Goal: Transaction & Acquisition: Purchase product/service

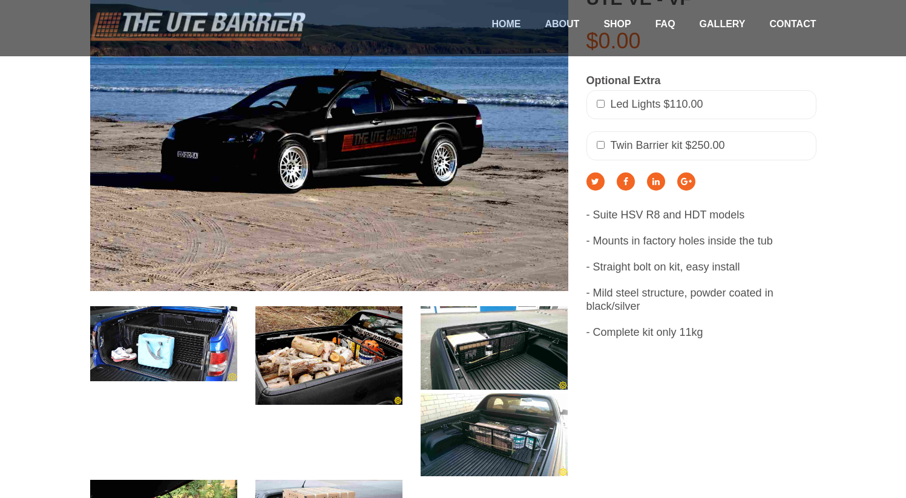
scroll to position [333, 0]
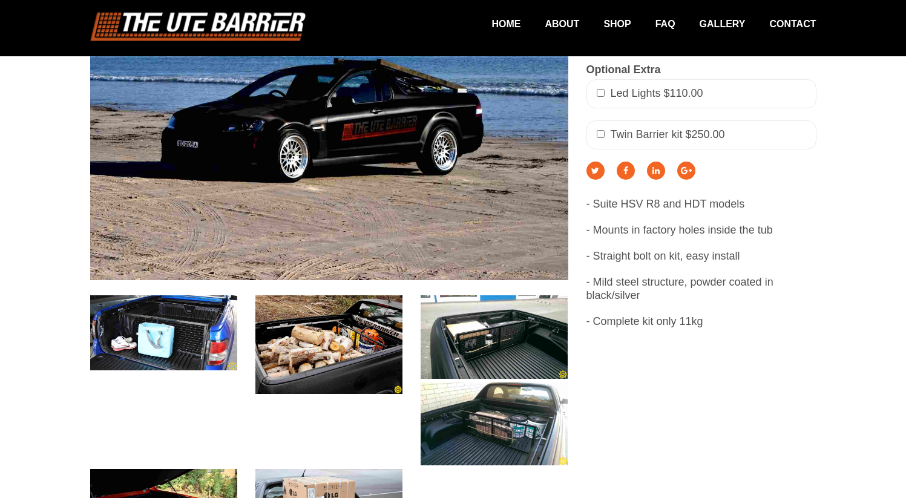
click at [343, 340] on img at bounding box center [328, 344] width 147 height 98
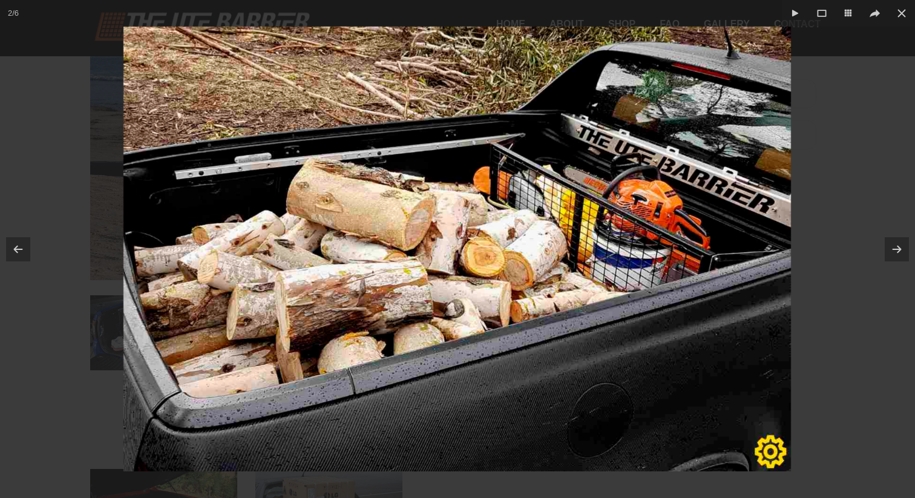
click at [808, 254] on div at bounding box center [457, 249] width 915 height 498
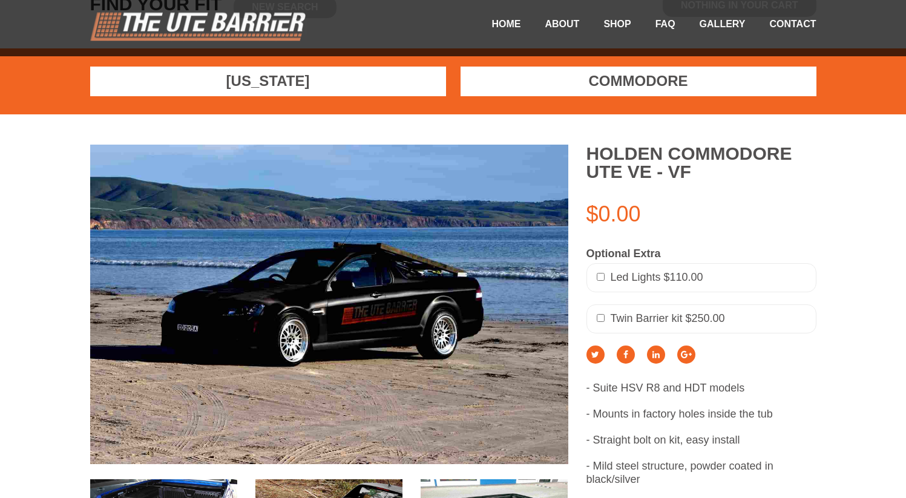
scroll to position [145, 0]
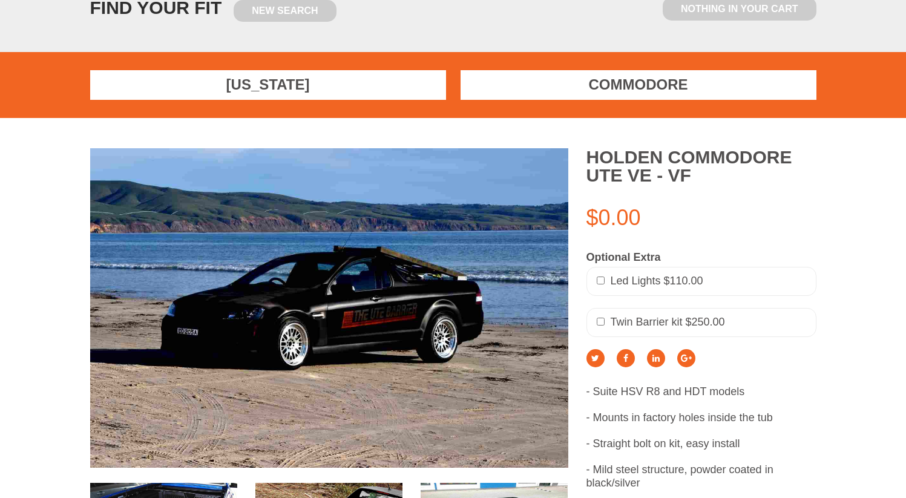
click at [631, 272] on div "Led Lights $110.00" at bounding box center [702, 281] width 230 height 29
click at [599, 280] on input "checkbox" at bounding box center [601, 281] width 8 height 8
checkbox input "true"
click at [604, 321] on input "checkbox" at bounding box center [601, 322] width 8 height 8
checkbox input "true"
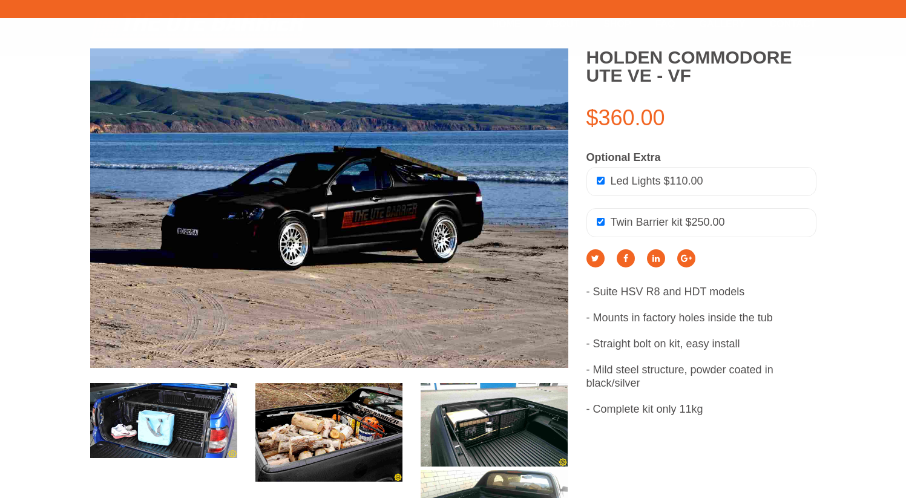
scroll to position [250, 0]
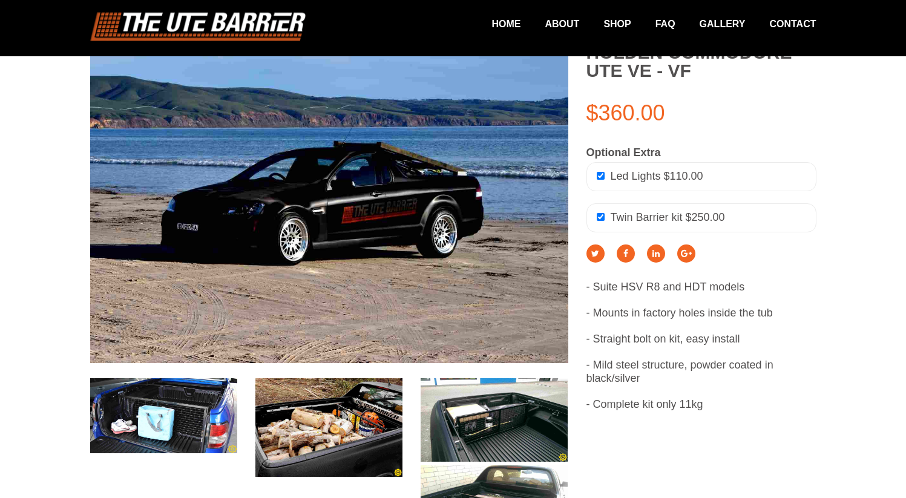
click at [326, 456] on img at bounding box center [328, 427] width 147 height 98
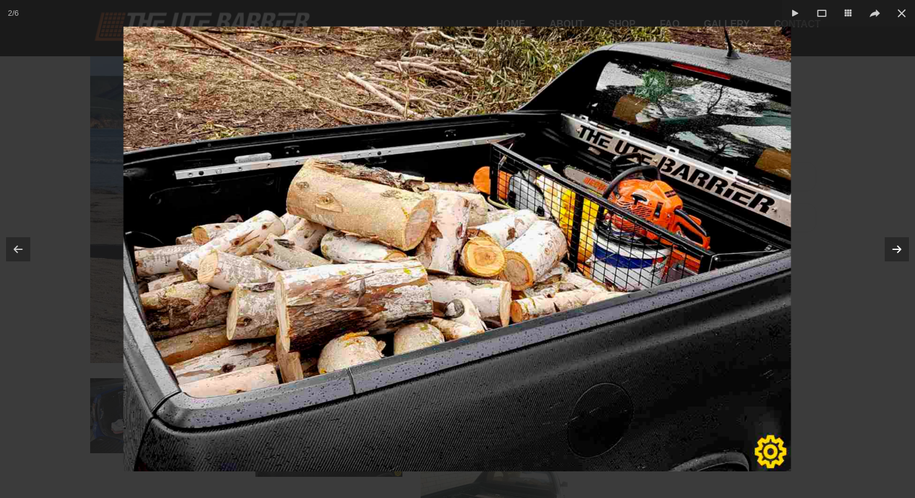
click at [898, 248] on icon at bounding box center [897, 250] width 16 height 16
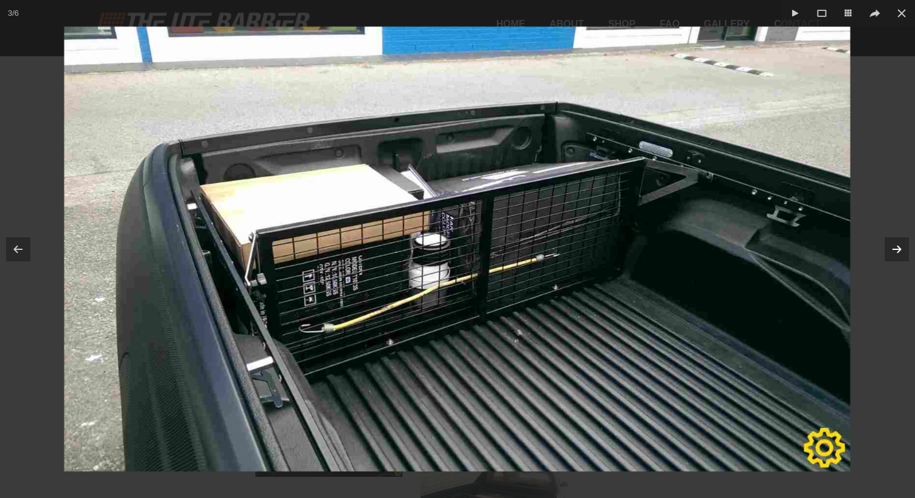
click at [898, 248] on icon at bounding box center [897, 250] width 16 height 16
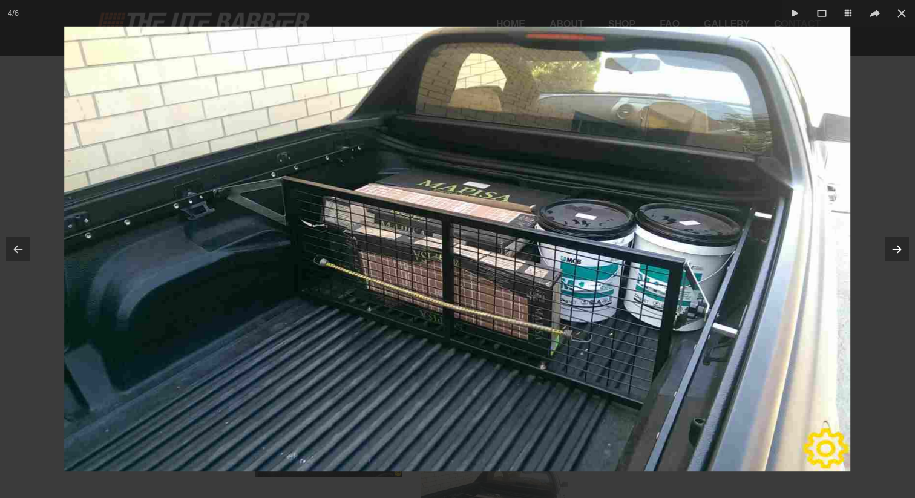
click at [892, 192] on div at bounding box center [457, 249] width 915 height 498
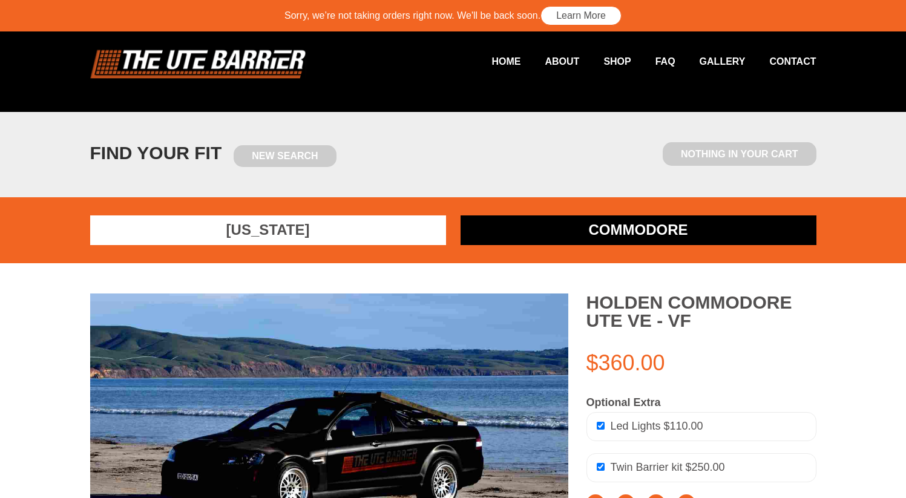
click at [569, 224] on link "Commodore" at bounding box center [639, 231] width 356 height 30
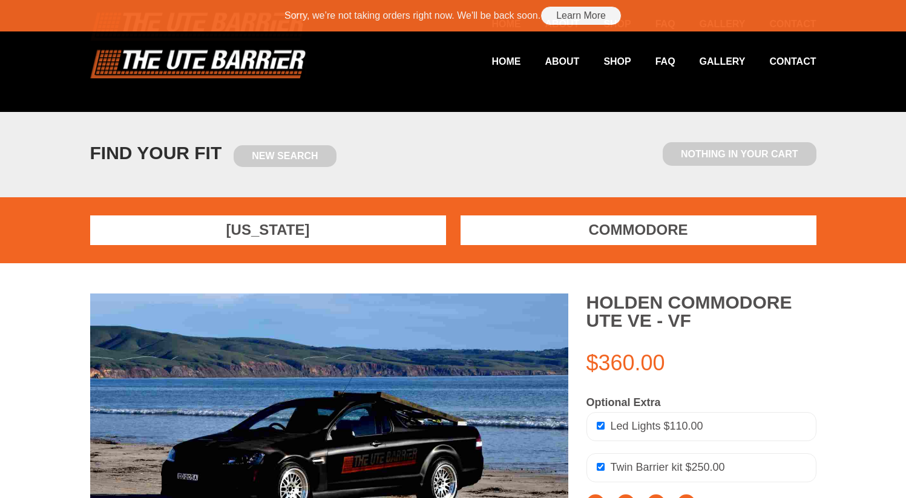
scroll to position [333, 0]
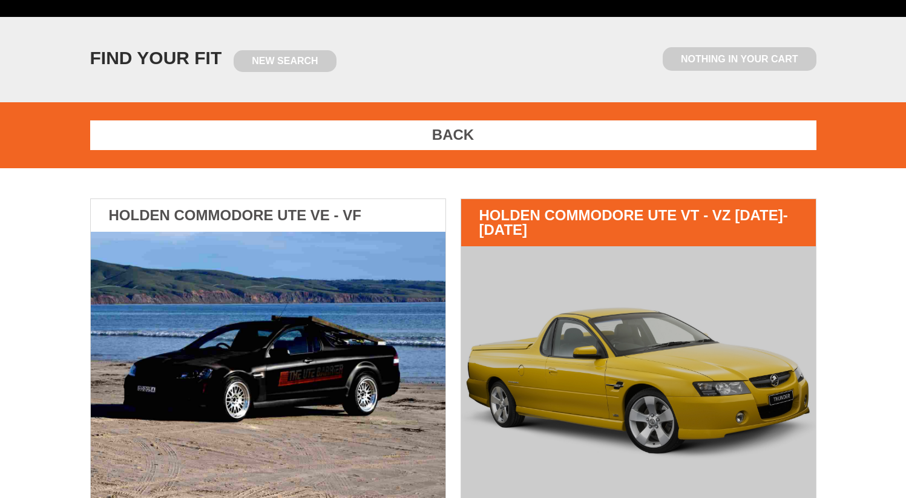
scroll to position [100, 0]
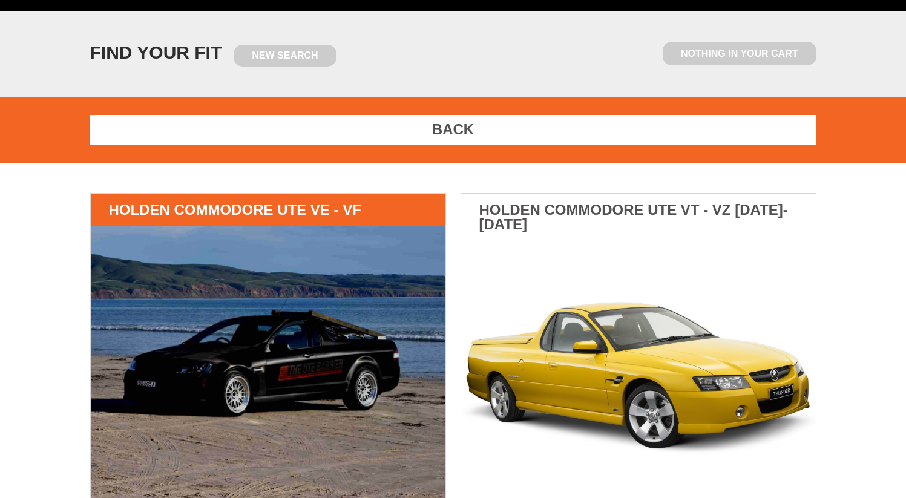
click at [356, 337] on img at bounding box center [268, 363] width 355 height 274
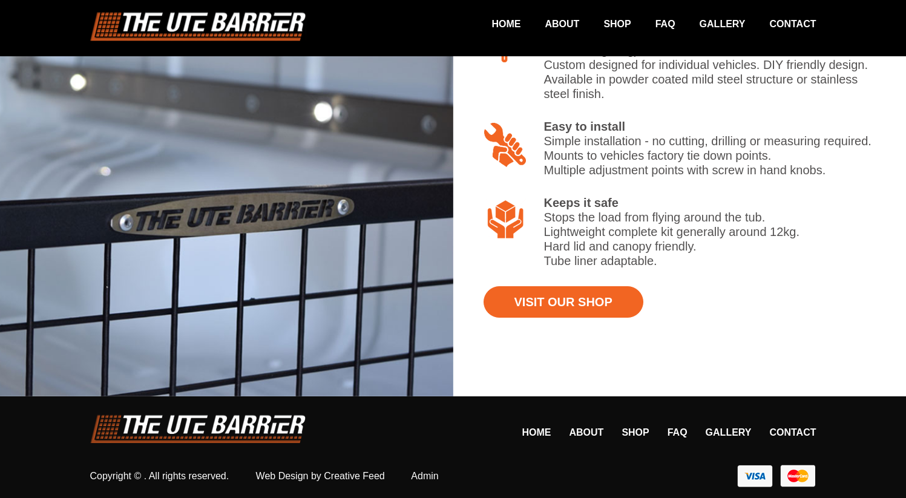
scroll to position [1072, 0]
